Goal: Transaction & Acquisition: Book appointment/travel/reservation

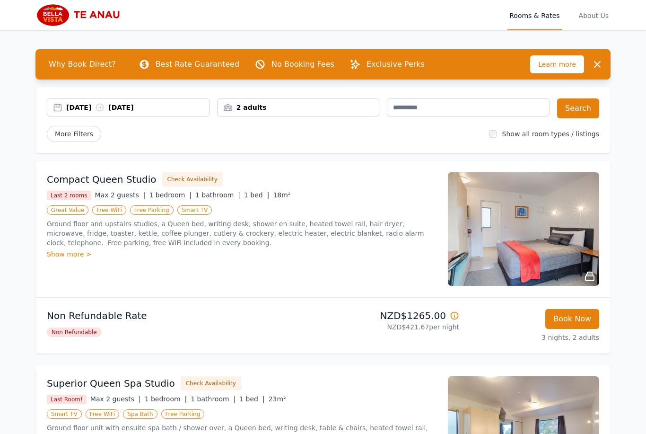
click at [327, 107] on div "2 adults" at bounding box center [299, 107] width 162 height 9
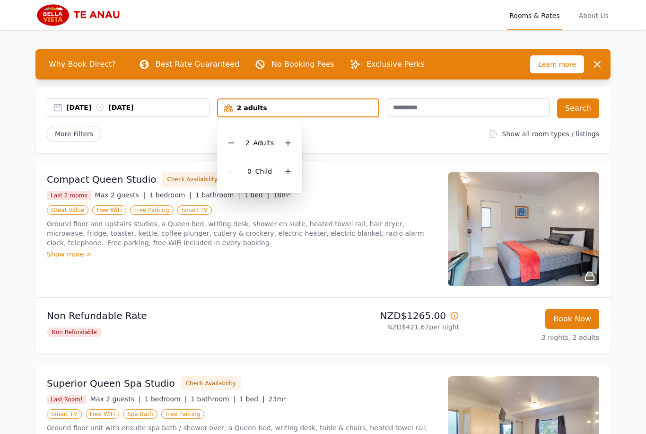
click at [291, 141] on icon at bounding box center [288, 143] width 8 height 8
click at [293, 169] on div at bounding box center [287, 171] width 13 height 13
click at [582, 108] on button "Search" at bounding box center [578, 108] width 42 height 20
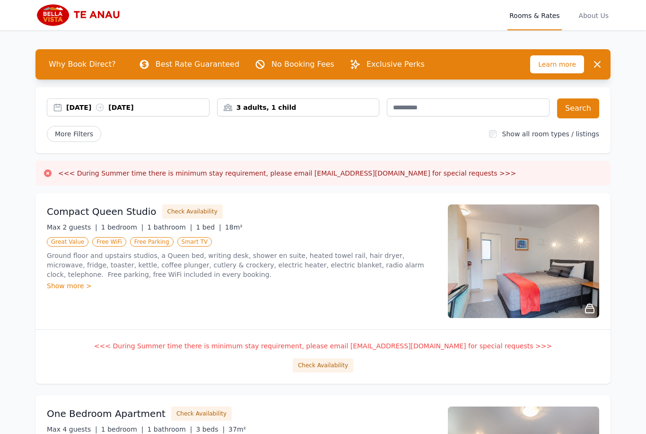
click at [158, 110] on div "[DATE] [DATE]" at bounding box center [137, 107] width 143 height 9
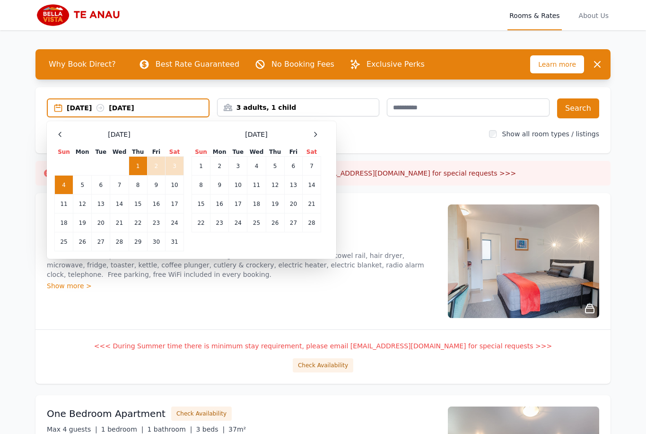
click at [158, 106] on div "[DATE] [DATE]" at bounding box center [138, 107] width 142 height 9
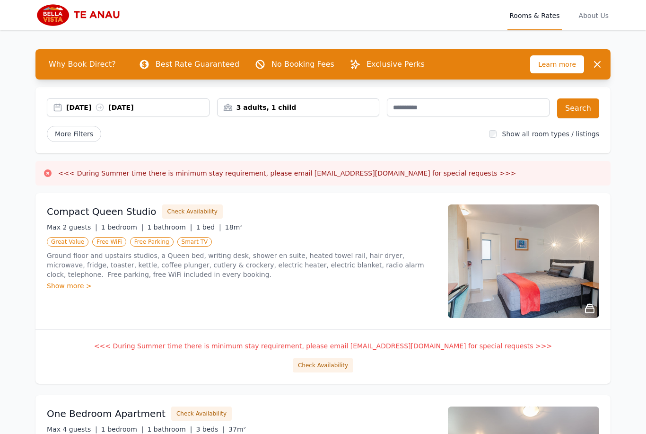
click at [175, 109] on div "[DATE] [DATE]" at bounding box center [137, 107] width 143 height 9
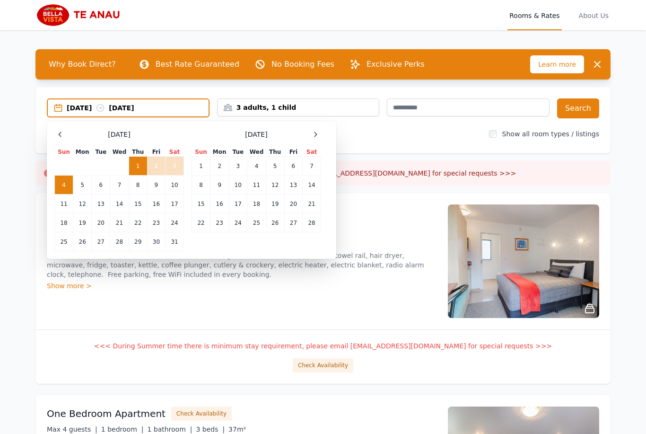
click at [180, 164] on td "3" at bounding box center [175, 166] width 18 height 19
click at [144, 166] on td "1" at bounding box center [138, 166] width 18 height 19
click at [172, 107] on div "[DATE] --" at bounding box center [138, 107] width 142 height 9
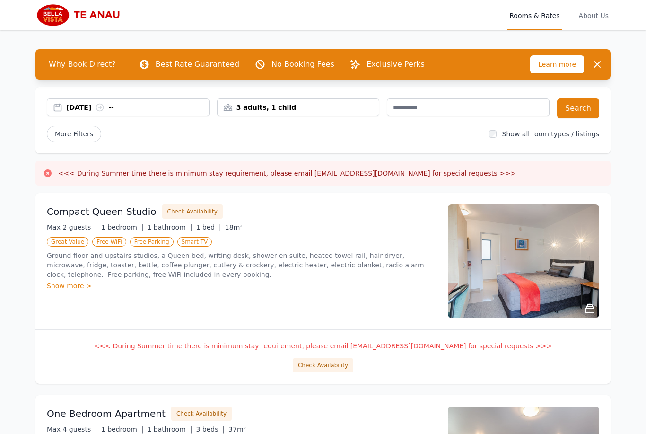
click at [152, 107] on div "[DATE] --" at bounding box center [137, 107] width 143 height 9
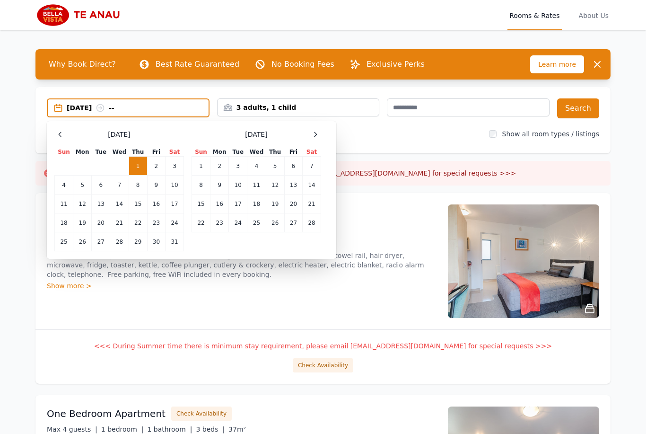
click at [178, 167] on td "3" at bounding box center [175, 166] width 18 height 19
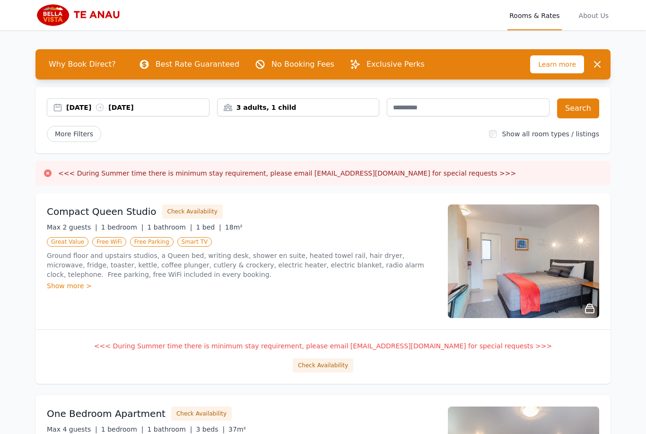
click at [586, 108] on button "Search" at bounding box center [578, 108] width 42 height 20
